Goal: Task Accomplishment & Management: Use online tool/utility

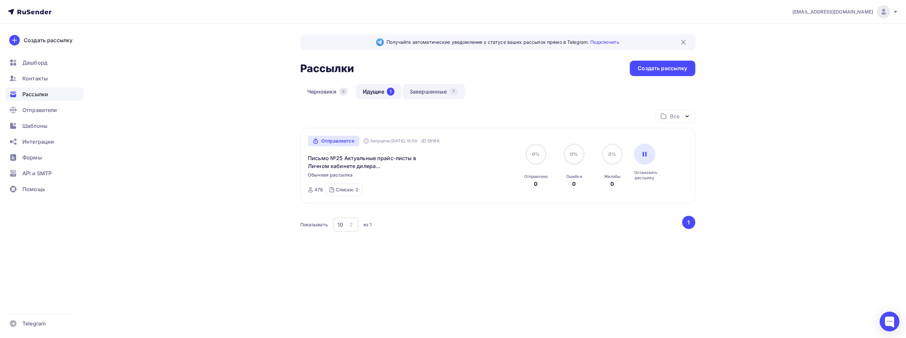
click at [424, 90] on link "Завершенные 7" at bounding box center [434, 91] width 62 height 15
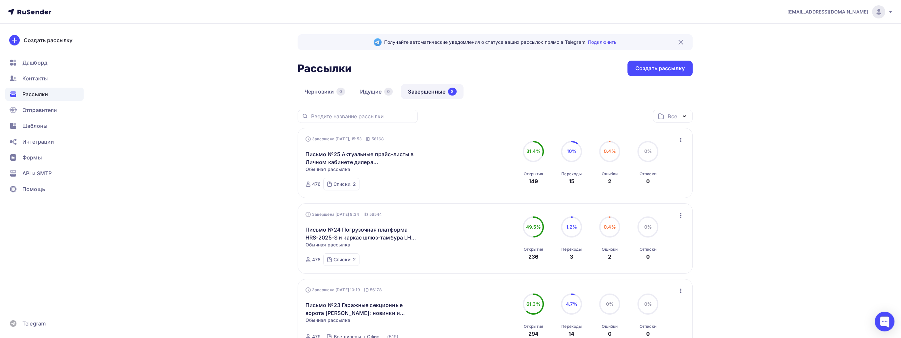
click at [682, 137] on icon "button" at bounding box center [681, 140] width 8 height 8
click at [656, 181] on div "Копировать в новую" at bounding box center [651, 183] width 68 height 8
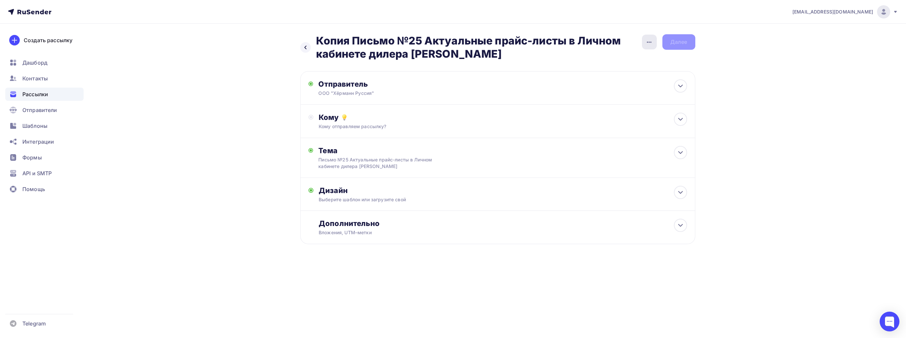
click at [652, 44] on icon "button" at bounding box center [650, 42] width 8 height 8
click at [630, 74] on div "Переименовать рассылку" at bounding box center [615, 75] width 82 height 8
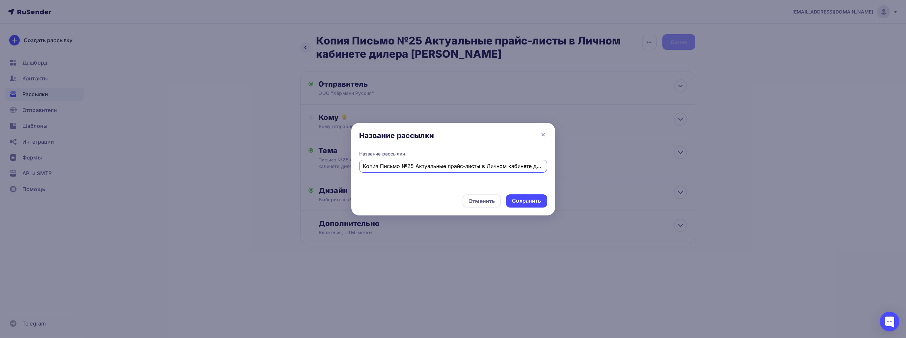
scroll to position [0, 34]
click at [379, 168] on input "Копия Письмо №25 Актуальные прайс-листы в Личном кабинете дилера Hörmann" at bounding box center [453, 166] width 180 height 8
drag, startPoint x: 380, startPoint y: 165, endPoint x: 362, endPoint y: 165, distance: 18.4
click at [362, 165] on div "Копия Письмо №26 Актуальные прайс-листы в Личном кабинете дилера Hörmann" at bounding box center [453, 166] width 188 height 13
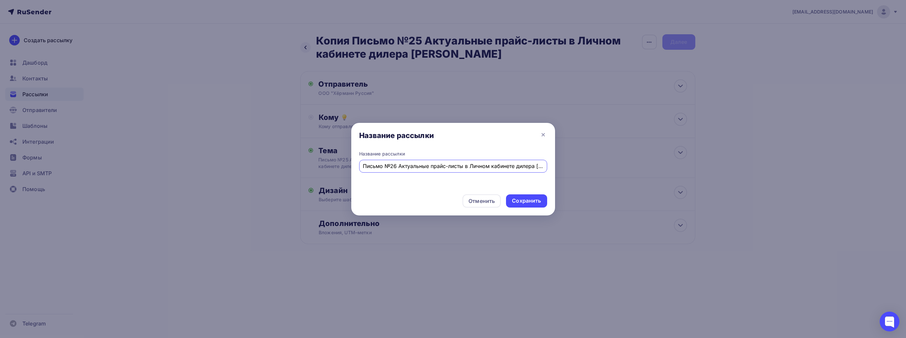
scroll to position [0, 16]
drag, startPoint x: 400, startPoint y: 164, endPoint x: 618, endPoint y: 170, distance: 218.5
click at [618, 170] on div "Название рассылки Название рассылки Письмо №26 Актуальные прайс-листы в Личном …" at bounding box center [453, 169] width 906 height 338
paste input "ульты ДУ HSE4 868 BS"
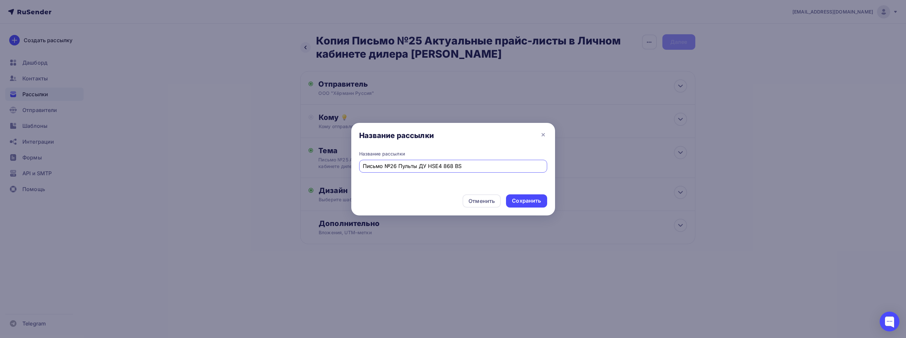
drag, startPoint x: 467, startPoint y: 164, endPoint x: 298, endPoint y: 153, distance: 169.3
click at [298, 153] on div "Название рассылки Название рассылки Письмо №26 Пульты ДУ HSE4 868 BS Отменить С…" at bounding box center [453, 169] width 906 height 338
type input "Письмо №26 Пульты ДУ HSE4 868 BS"
click at [529, 202] on div "Сохранить" at bounding box center [526, 201] width 29 height 8
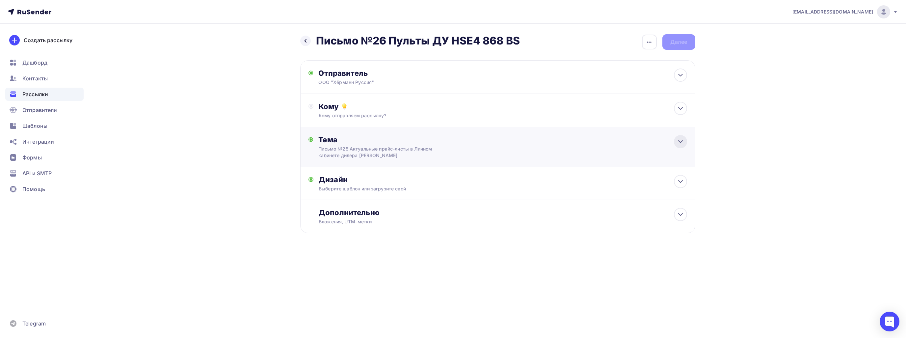
click at [678, 141] on icon at bounding box center [681, 142] width 8 height 8
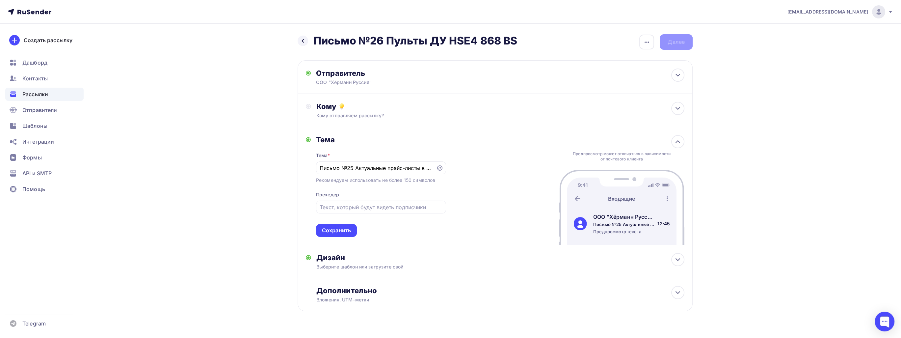
drag, startPoint x: 432, startPoint y: 168, endPoint x: 269, endPoint y: 159, distance: 163.6
click at [269, 159] on div "Назад Письмо №26 Пульты ДУ HSE4 868 BS Письмо №26 Пульты ДУ HSE4 868 BS Закончи…" at bounding box center [451, 189] width 540 height 330
click at [331, 168] on input "Письмо №25 Актуальные прайс-листы в Личном кабинете дилера [PERSON_NAME]" at bounding box center [376, 168] width 113 height 8
drag, startPoint x: 319, startPoint y: 167, endPoint x: 573, endPoint y: 172, distance: 254.0
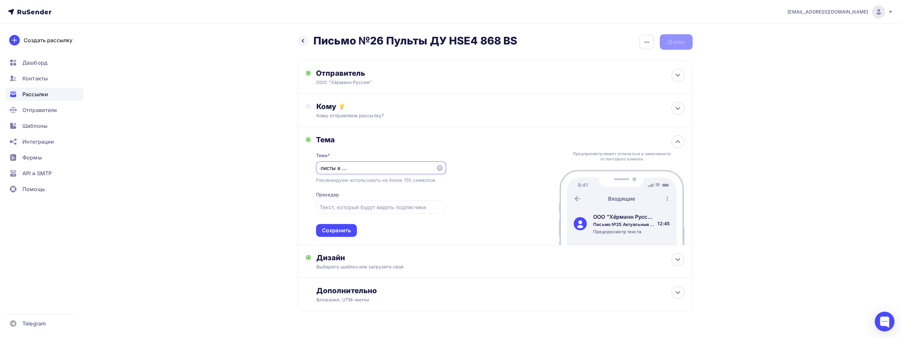
click at [573, 172] on div "Тема Тема * Письмо №25 Актуальные прайс-листы в Личном кабинете дилера Hörmann …" at bounding box center [495, 186] width 395 height 118
paste input "6 Пульты ДУ HSE4 868 BS"
type input "Письмо №26 Пульты ДУ HSE4 868 BS"
click at [487, 211] on div "Тема Тема * Письмо №26 Пульты ДУ HSE4 868 BS Рекомендуем использовать не более …" at bounding box center [495, 186] width 395 height 118
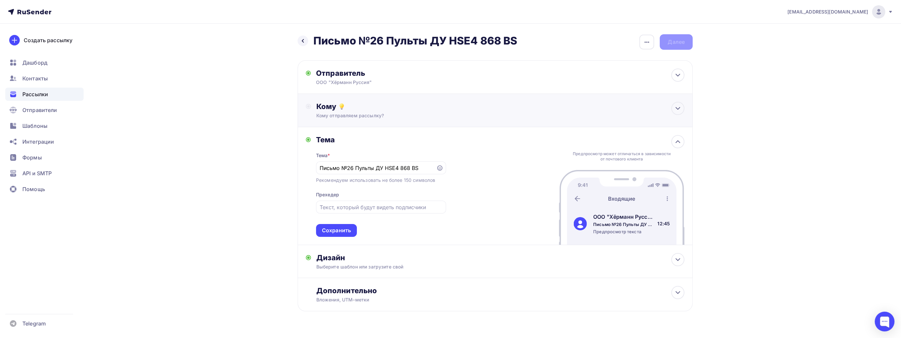
click at [372, 114] on div "Кому отправляем рассылку?" at bounding box center [483, 115] width 332 height 7
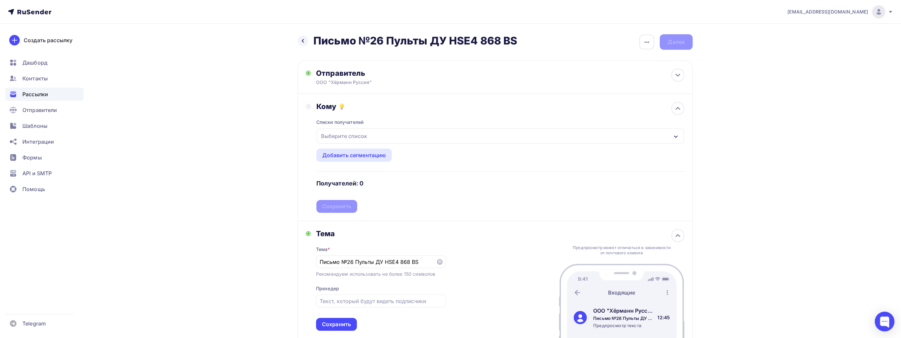
click at [359, 130] on div "Выберите список" at bounding box center [343, 136] width 51 height 12
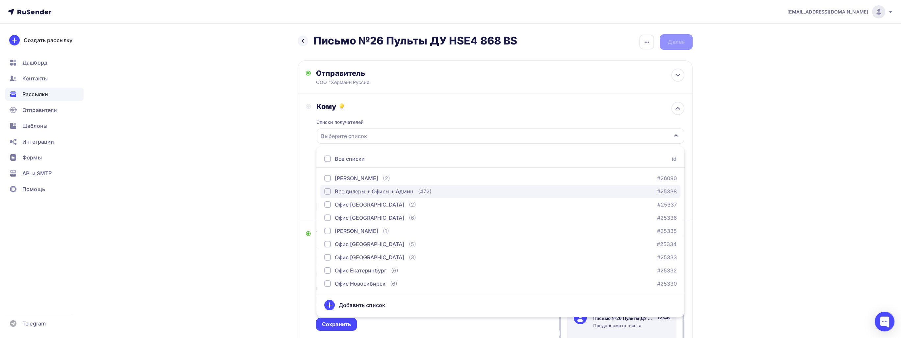
click at [363, 190] on div "Все дилеры + Офисы + Админ" at bounding box center [374, 191] width 79 height 8
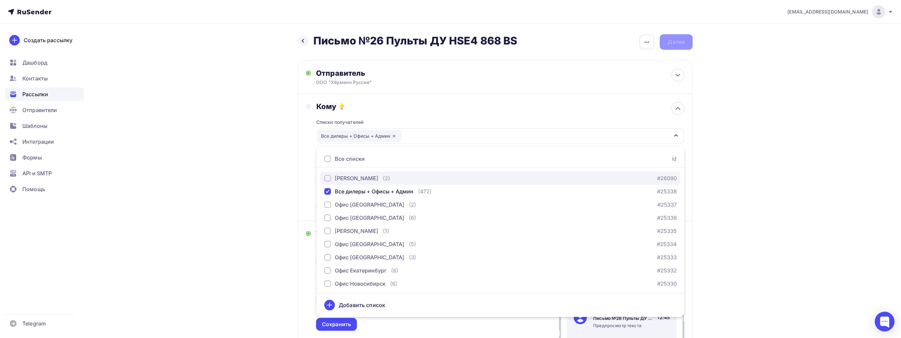
click at [361, 180] on div "[PERSON_NAME]" at bounding box center [356, 178] width 43 height 8
click at [287, 173] on div "Назад Письмо №26 Пульты ДУ HSE4 868 BS Письмо №26 Пульты ДУ HSE4 868 BS Закончи…" at bounding box center [451, 236] width 540 height 424
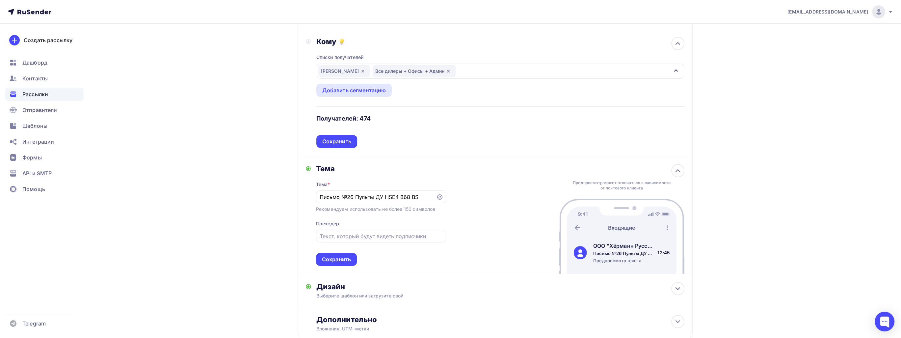
scroll to position [66, 0]
click at [340, 140] on div "Сохранить" at bounding box center [336, 141] width 29 height 8
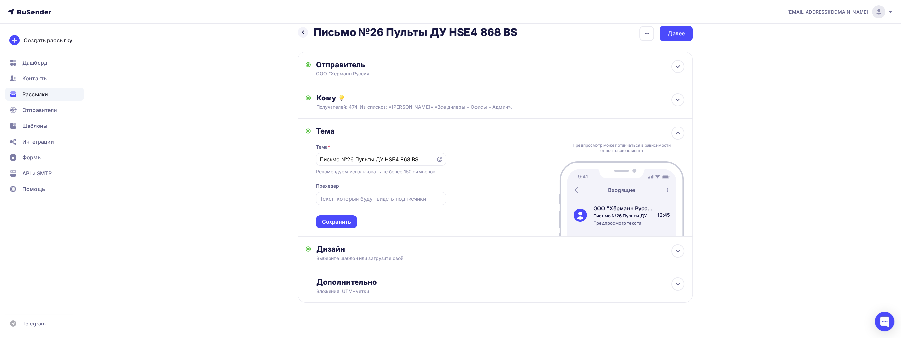
scroll to position [0, 0]
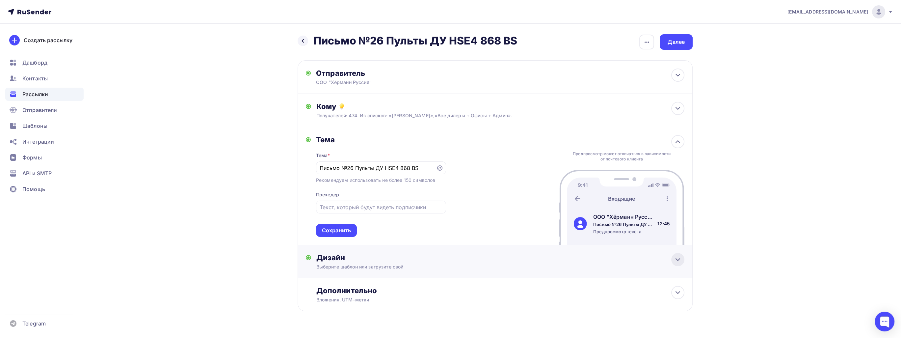
click at [679, 257] on icon at bounding box center [678, 260] width 8 height 8
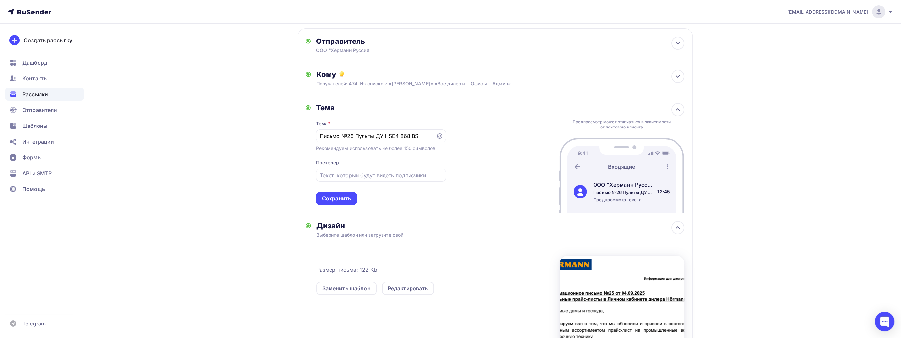
scroll to position [33, 0]
click at [408, 286] on div "Редактировать" at bounding box center [408, 287] width 40 height 8
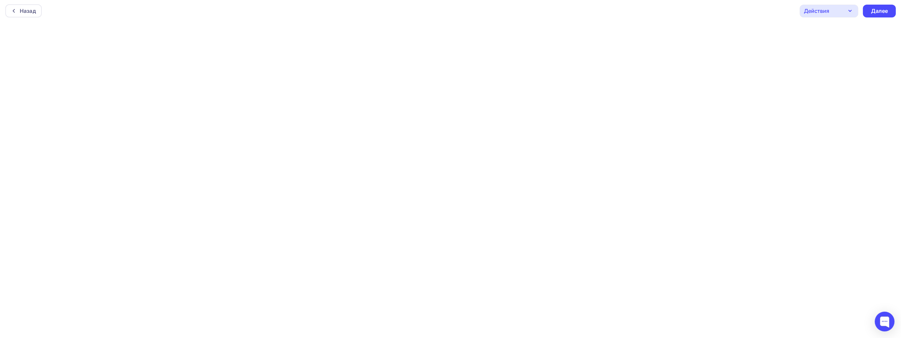
scroll to position [1, 0]
click at [879, 8] on div "Далее" at bounding box center [879, 11] width 17 height 8
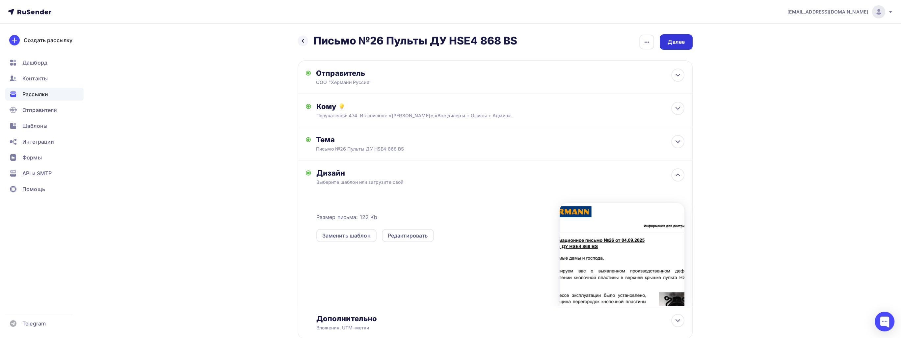
click at [680, 44] on div "Далее" at bounding box center [676, 42] width 17 height 8
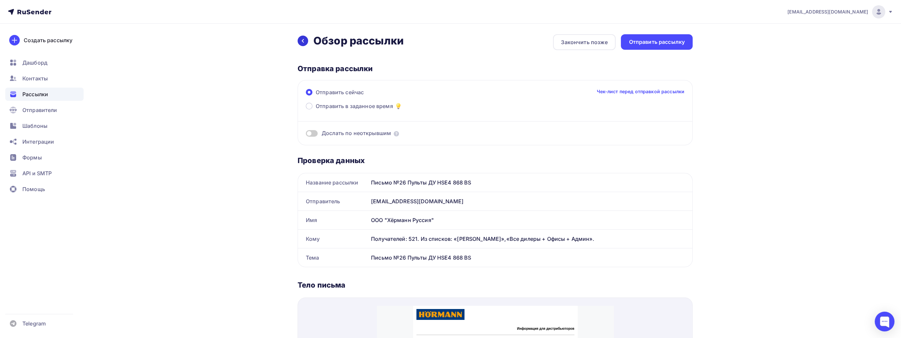
click at [302, 40] on icon at bounding box center [303, 41] width 2 height 4
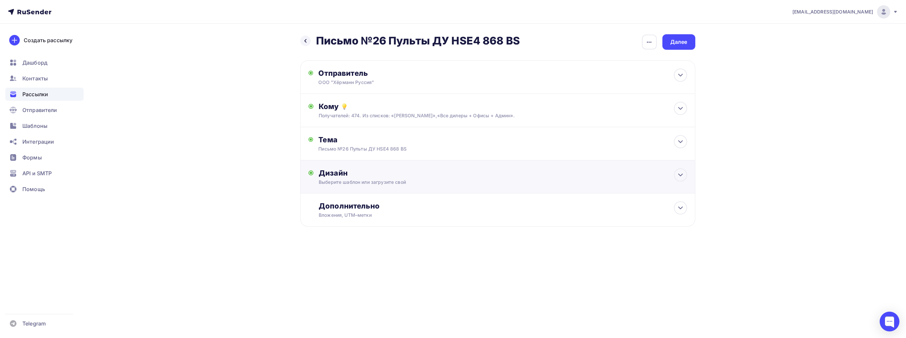
click at [631, 168] on div "Дизайн" at bounding box center [503, 172] width 368 height 9
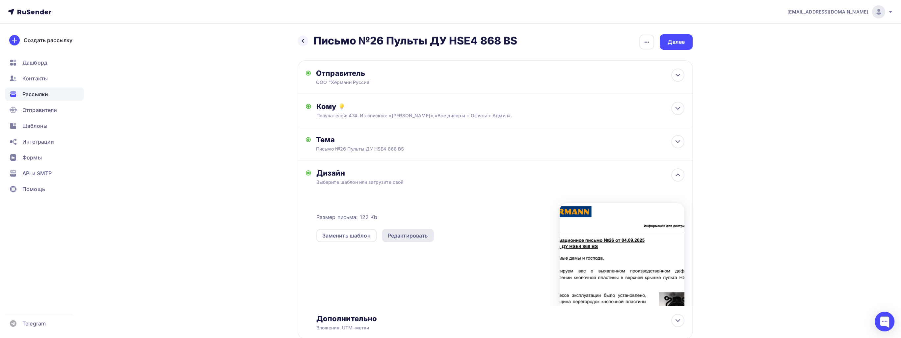
click at [402, 234] on div "Редактировать" at bounding box center [408, 236] width 40 height 8
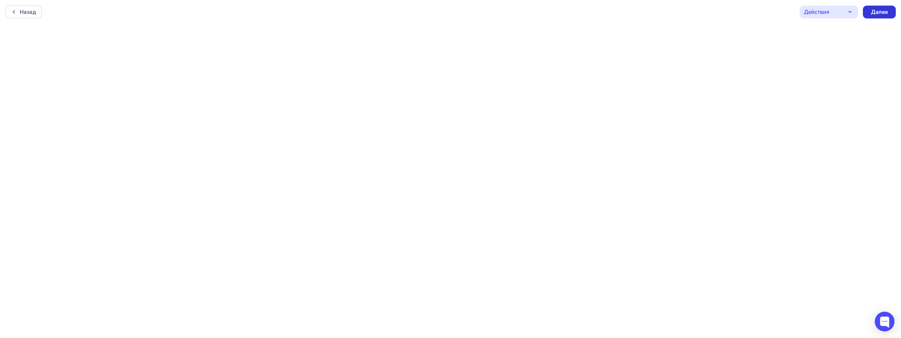
click at [870, 14] on div "Далее" at bounding box center [879, 12] width 33 height 13
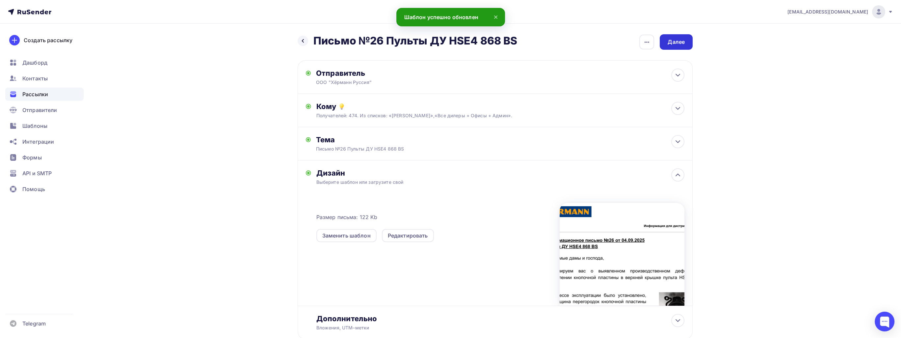
click at [685, 41] on div "Далее" at bounding box center [676, 41] width 33 height 15
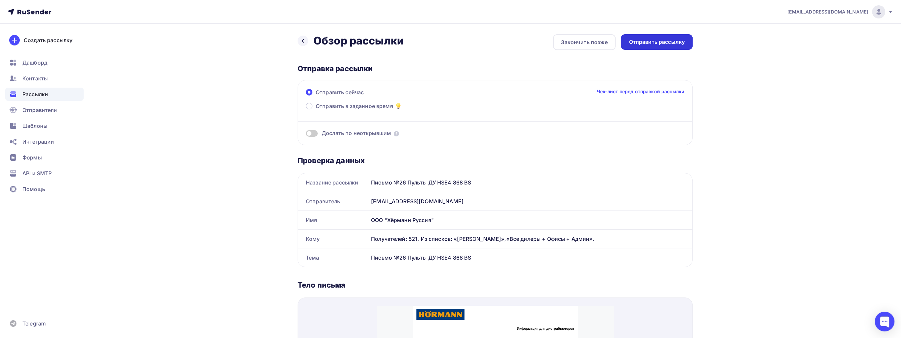
click at [665, 44] on div "Отправить рассылку" at bounding box center [657, 42] width 56 height 8
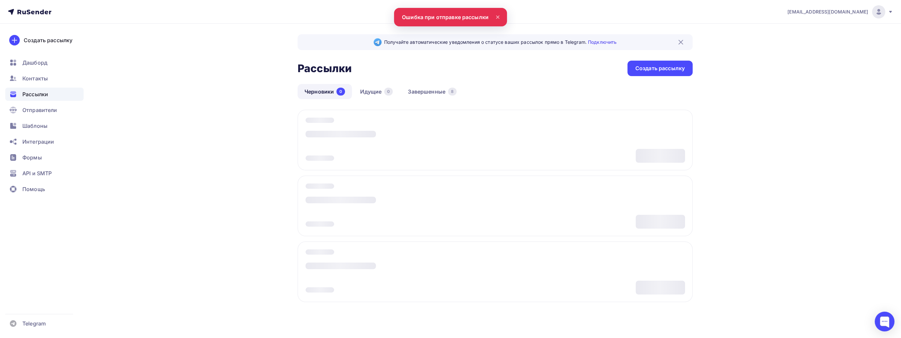
click at [439, 19] on nav "sale@hoermann.ru Аккаунт Тарифы Выйти Создать рассылку Дашборд Контакты Рассылк…" at bounding box center [450, 12] width 901 height 24
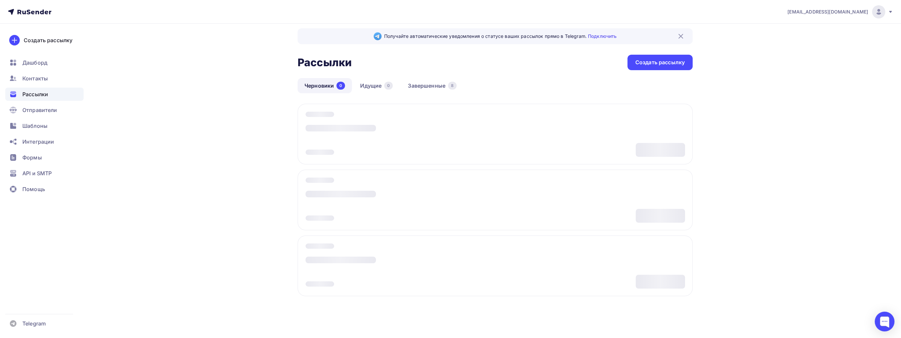
scroll to position [12, 0]
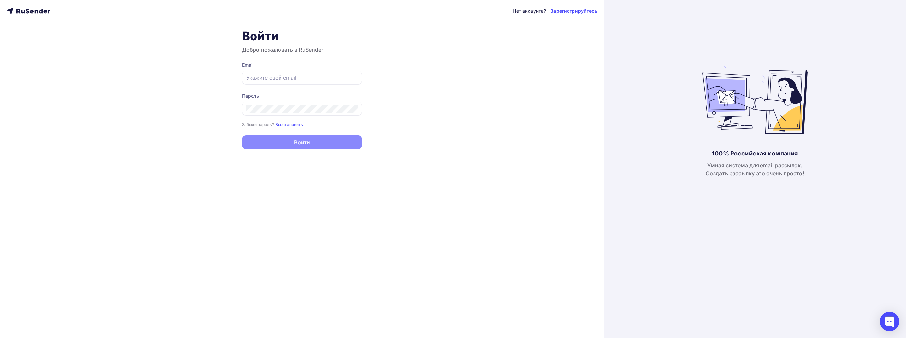
type input "[EMAIL_ADDRESS][DOMAIN_NAME]"
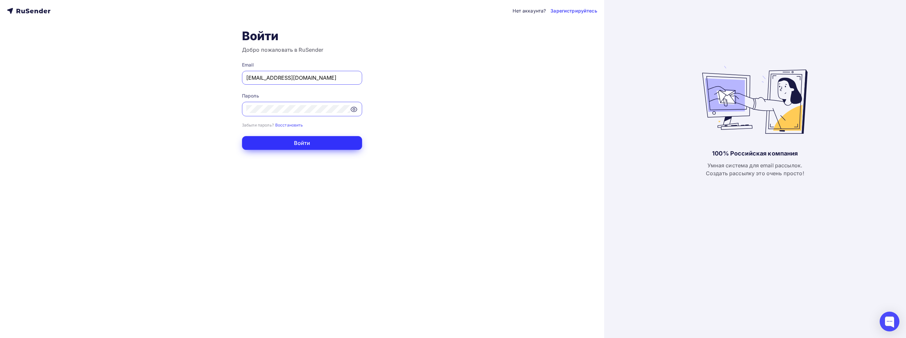
click at [344, 147] on button "Войти" at bounding box center [302, 143] width 120 height 14
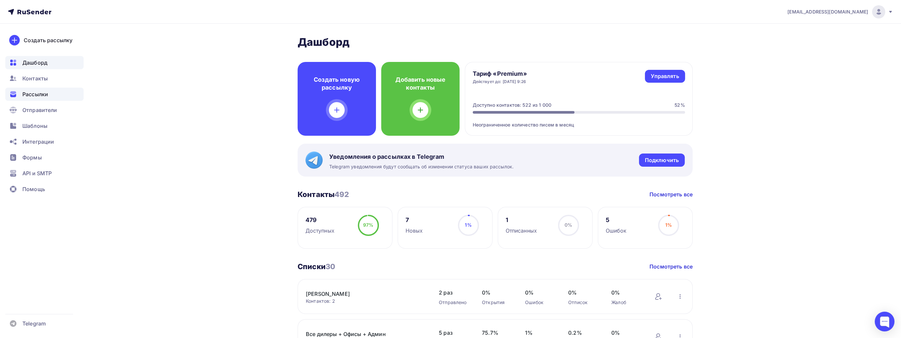
click at [54, 93] on div "Рассылки" at bounding box center [44, 94] width 78 height 13
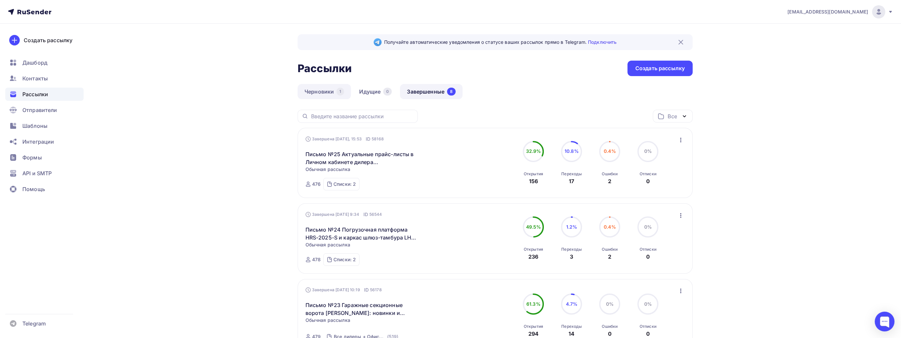
click at [311, 90] on link "Черновики 1" at bounding box center [324, 91] width 53 height 15
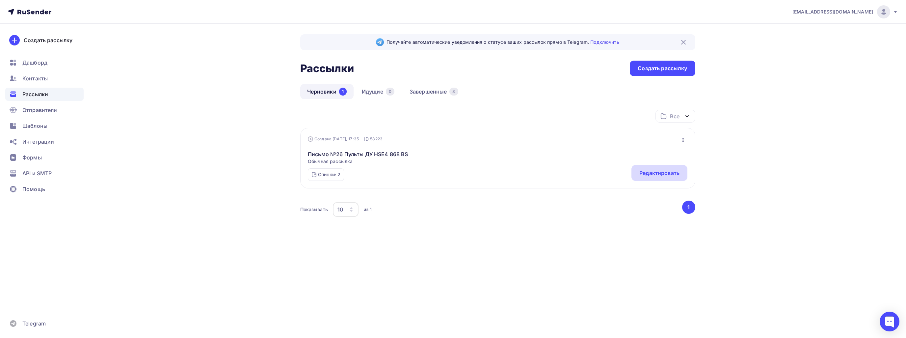
click at [646, 173] on div "Редактировать" at bounding box center [660, 173] width 40 height 8
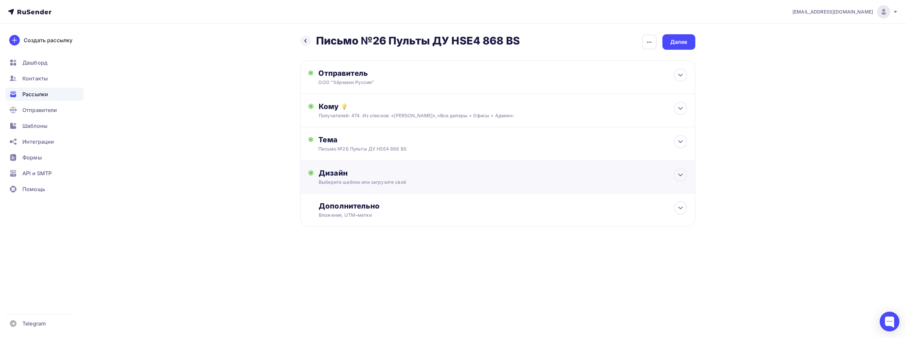
click at [676, 166] on div "Дизайн Выберите шаблон или загрузите свой Размер письма: 122 Kb Заменить шаблон…" at bounding box center [497, 176] width 395 height 33
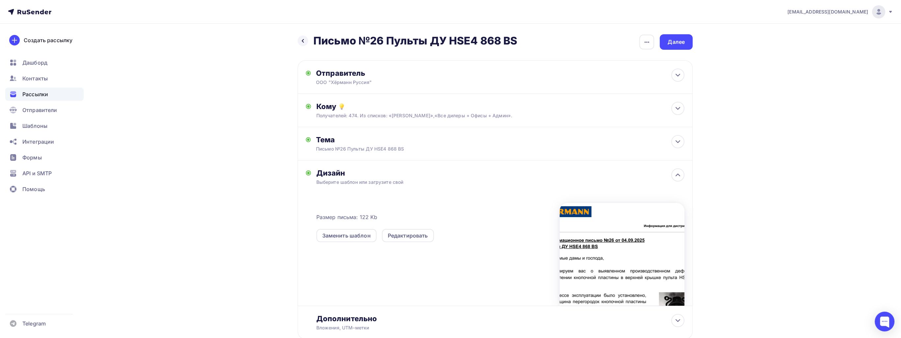
click at [630, 231] on div at bounding box center [622, 254] width 125 height 103
click at [671, 42] on div "Далее" at bounding box center [676, 42] width 17 height 8
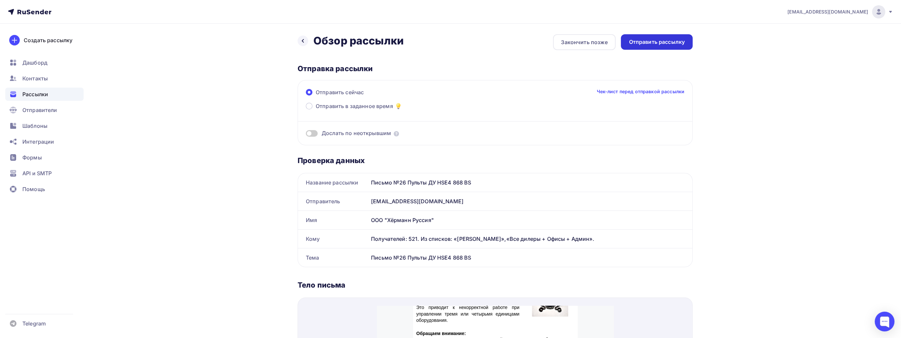
click at [656, 47] on div "Отправить рассылку" at bounding box center [657, 41] width 72 height 15
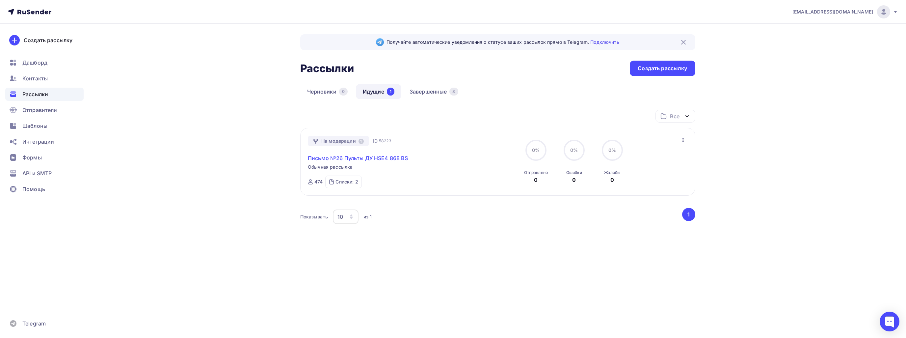
click at [368, 155] on link "Письмо №26 Пульты ДУ HSE4 868 BS" at bounding box center [358, 158] width 100 height 8
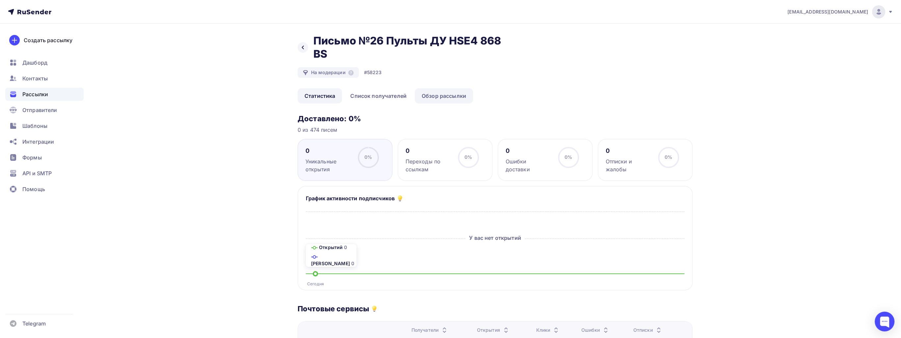
click at [431, 97] on link "Обзор рассылки" at bounding box center [444, 95] width 58 height 15
